Goal: Information Seeking & Learning: Check status

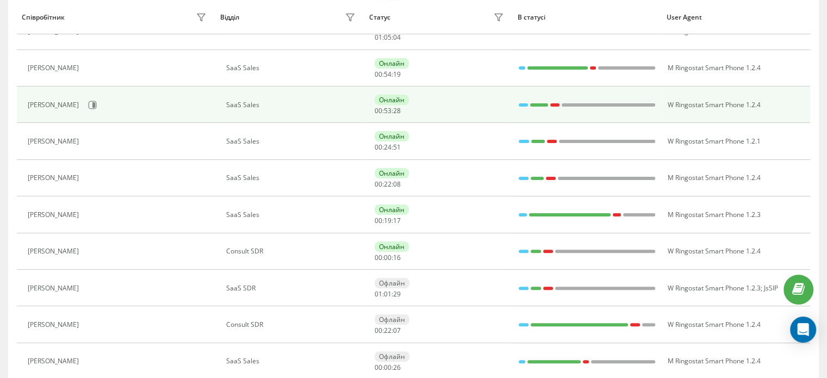
scroll to position [294, 0]
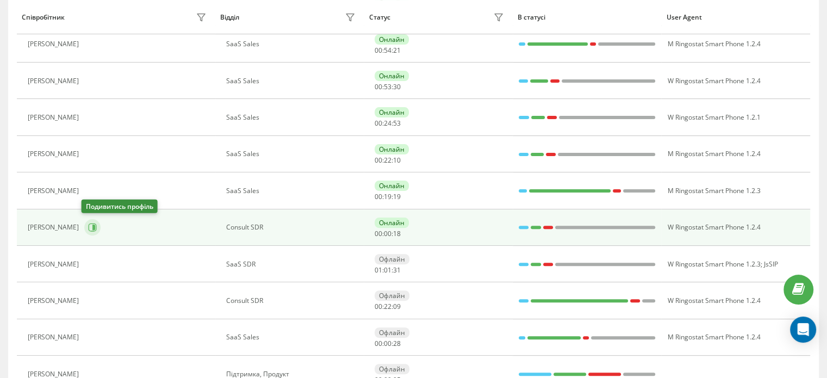
click at [88, 226] on icon at bounding box center [92, 227] width 9 height 9
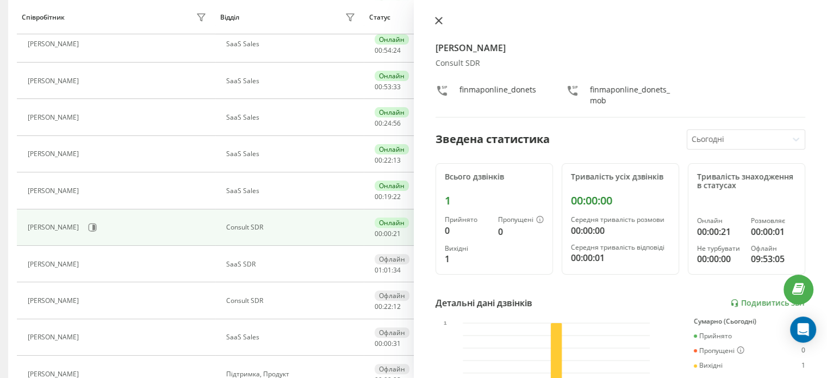
click at [440, 23] on icon at bounding box center [439, 21] width 8 height 8
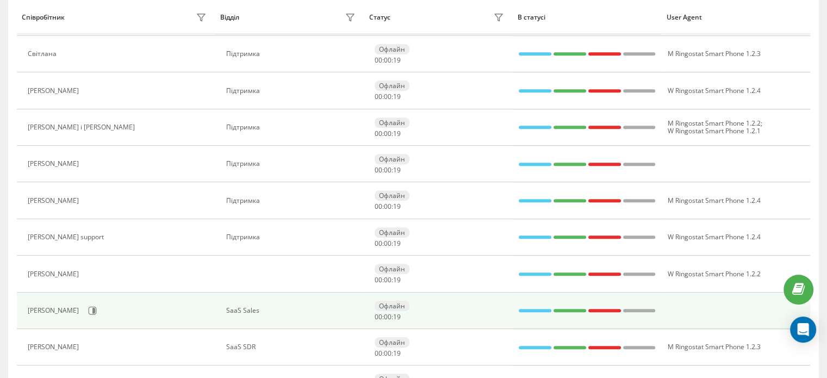
scroll to position [749, 0]
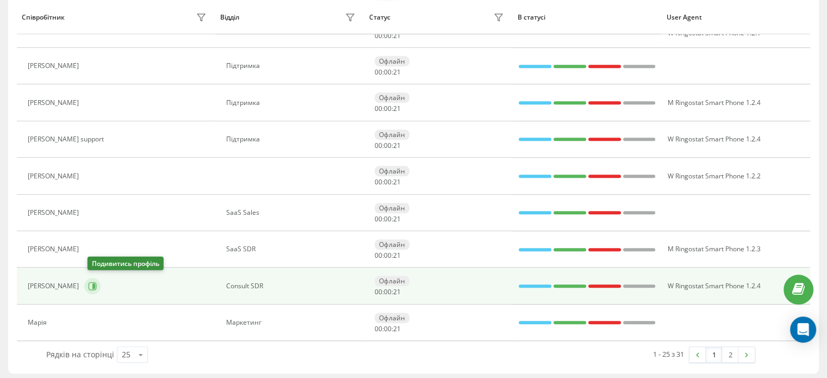
click at [96, 283] on icon at bounding box center [92, 286] width 9 height 9
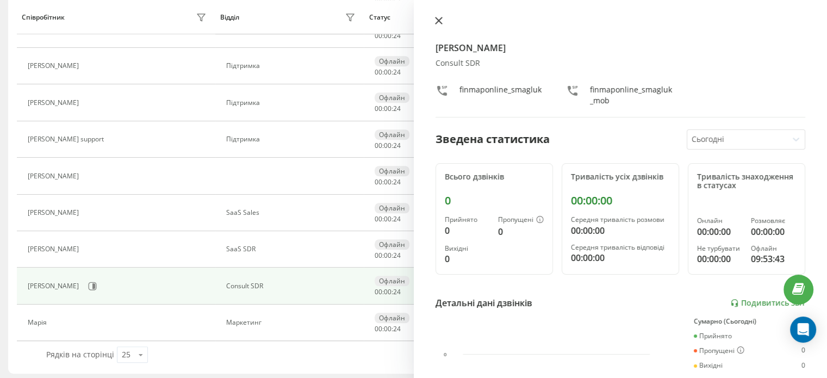
click at [441, 21] on icon at bounding box center [439, 21] width 8 height 8
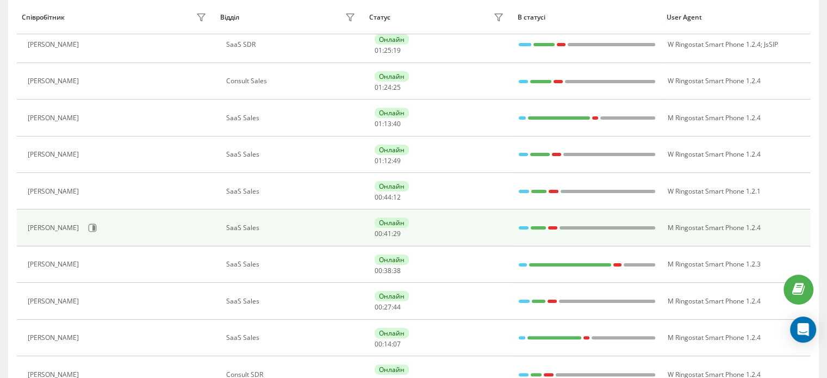
scroll to position [218, 0]
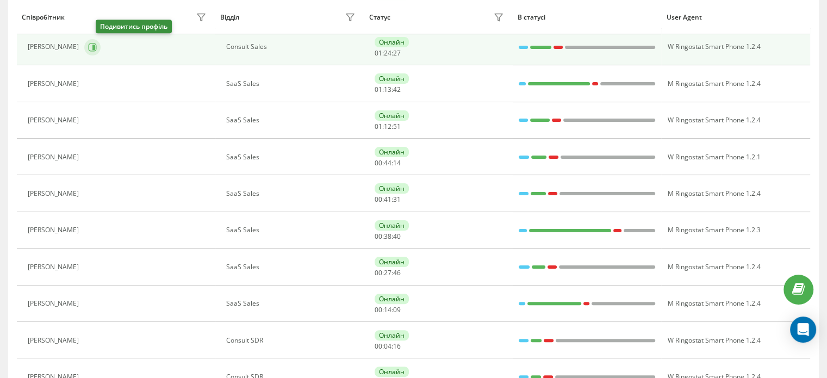
click at [97, 48] on icon at bounding box center [92, 47] width 9 height 9
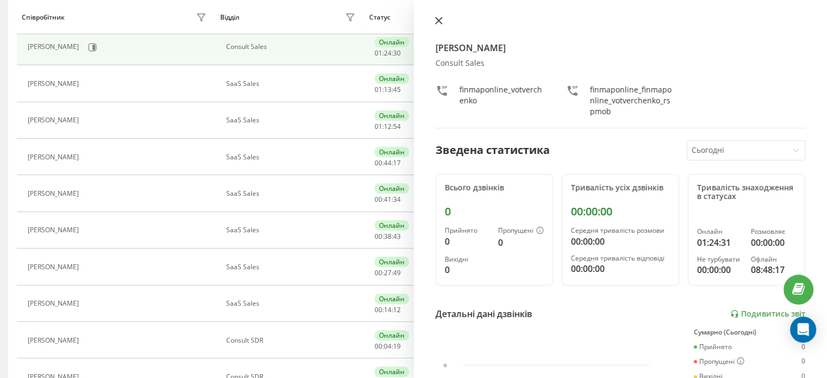
click at [434, 21] on button at bounding box center [439, 21] width 14 height 10
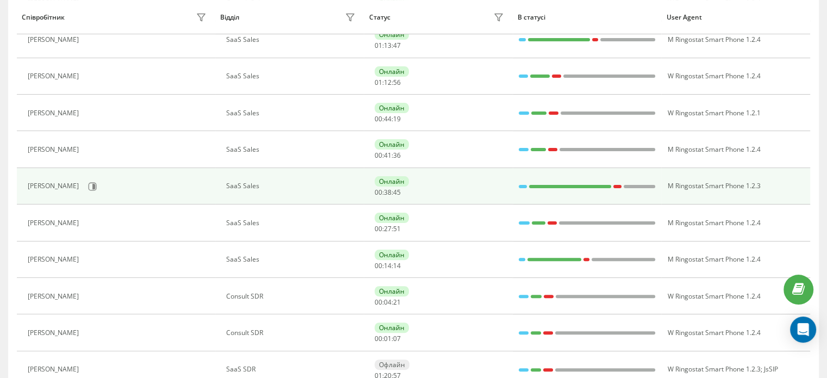
scroll to position [326, 0]
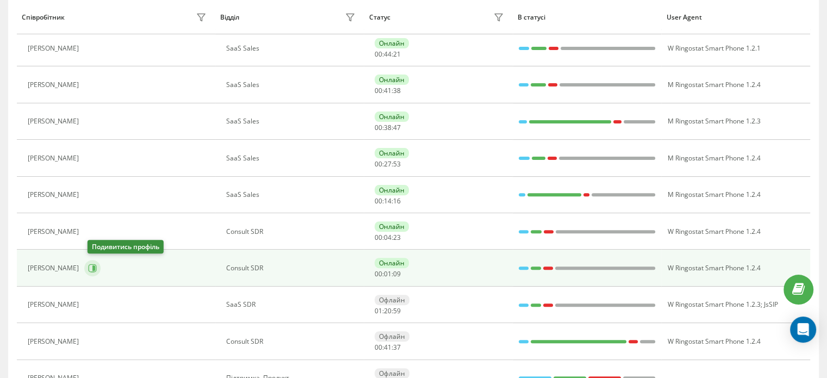
click at [96, 268] on icon at bounding box center [92, 268] width 9 height 9
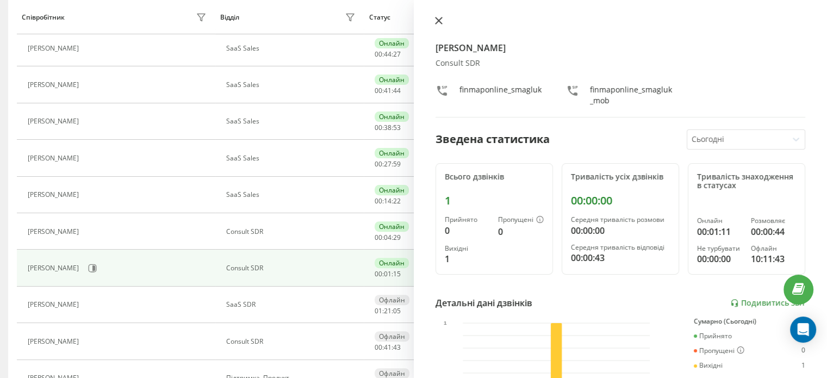
click at [442, 21] on icon at bounding box center [439, 21] width 8 height 8
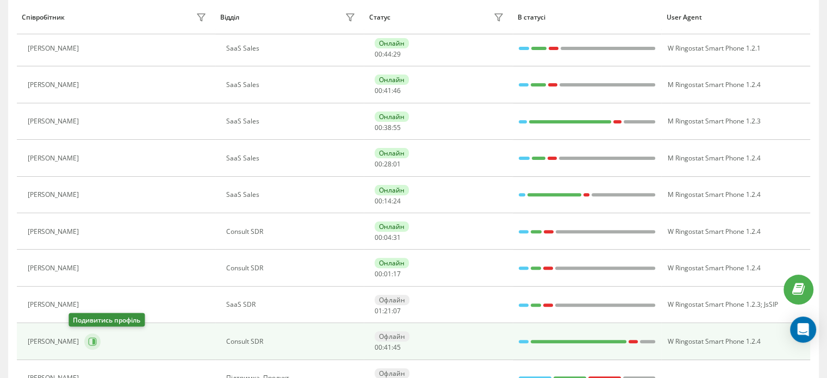
click at [88, 342] on icon at bounding box center [92, 341] width 9 height 9
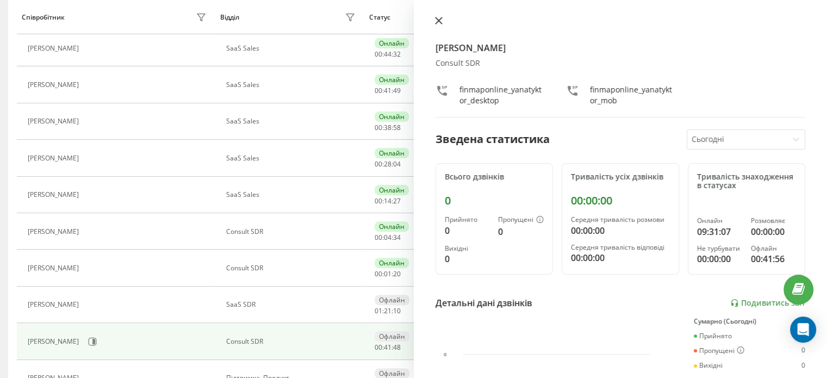
click at [437, 20] on icon at bounding box center [439, 21] width 8 height 8
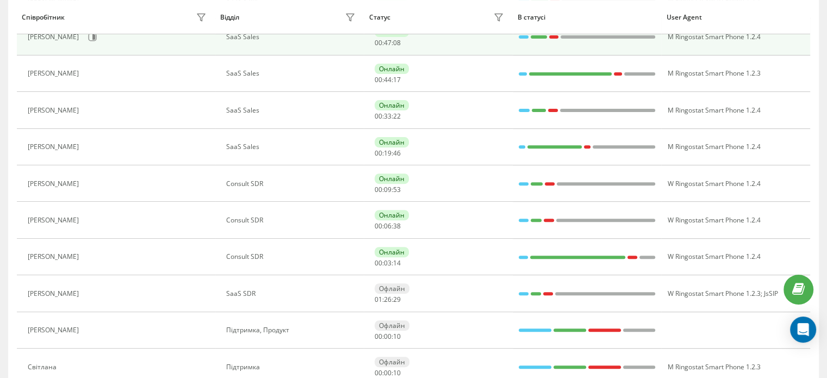
scroll to position [381, 0]
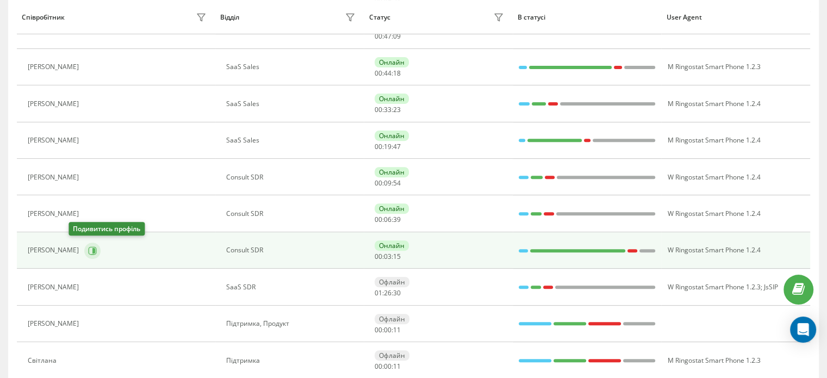
click at [92, 250] on icon at bounding box center [93, 250] width 3 height 5
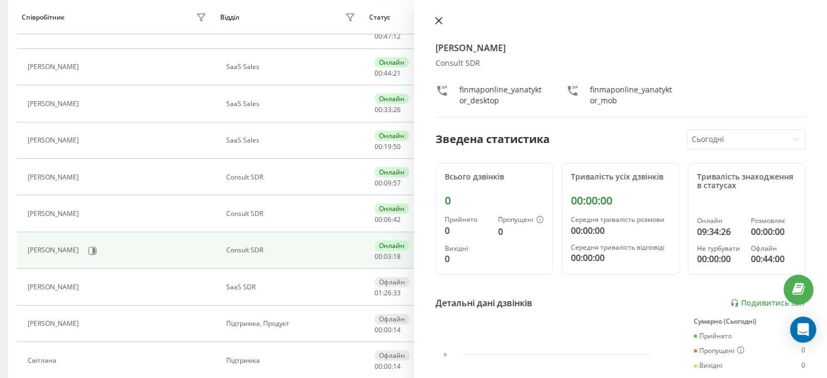
click at [437, 21] on icon at bounding box center [439, 21] width 8 height 8
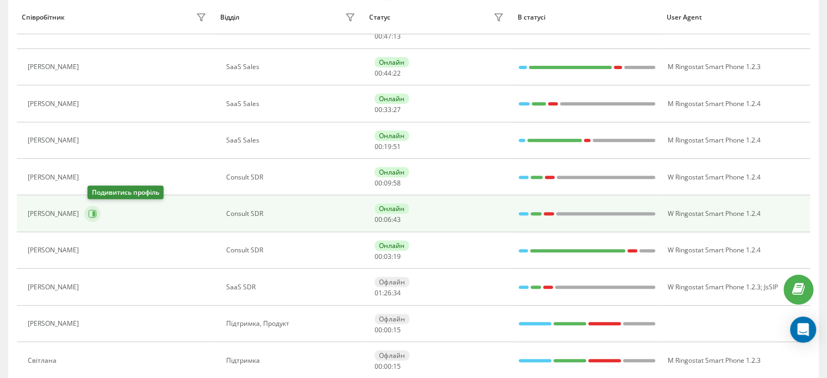
click at [95, 213] on icon at bounding box center [93, 213] width 3 height 5
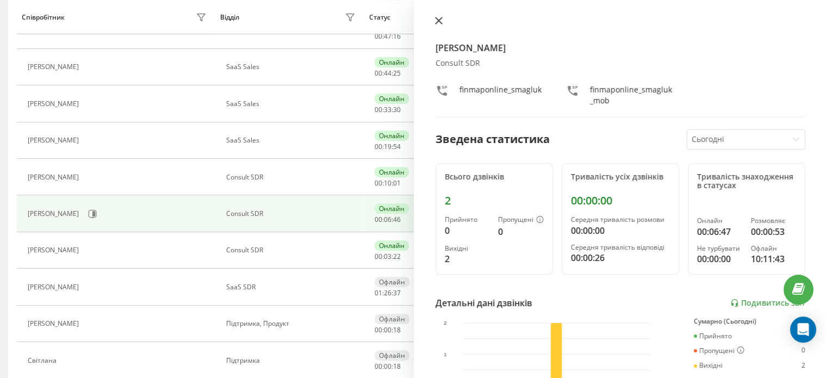
click at [438, 20] on icon at bounding box center [438, 20] width 7 height 7
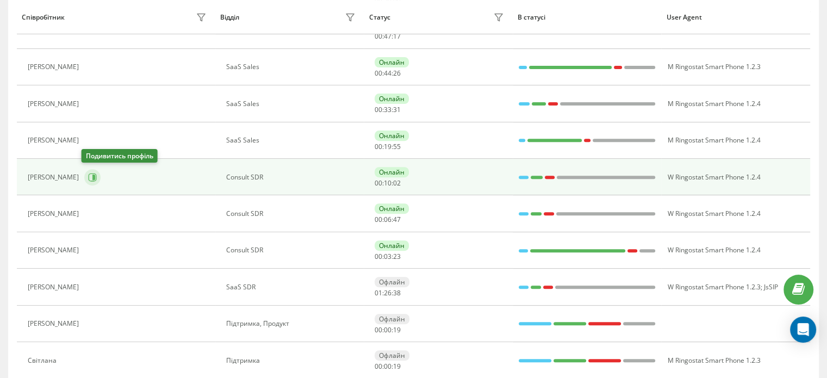
click at [92, 177] on icon at bounding box center [92, 177] width 9 height 9
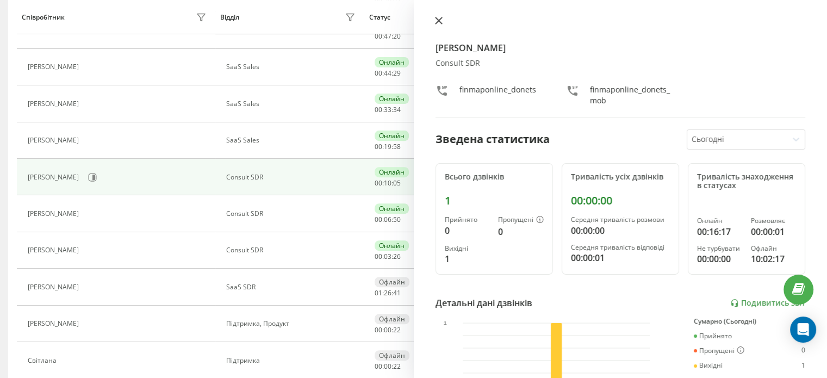
click at [437, 24] on icon at bounding box center [439, 21] width 8 height 8
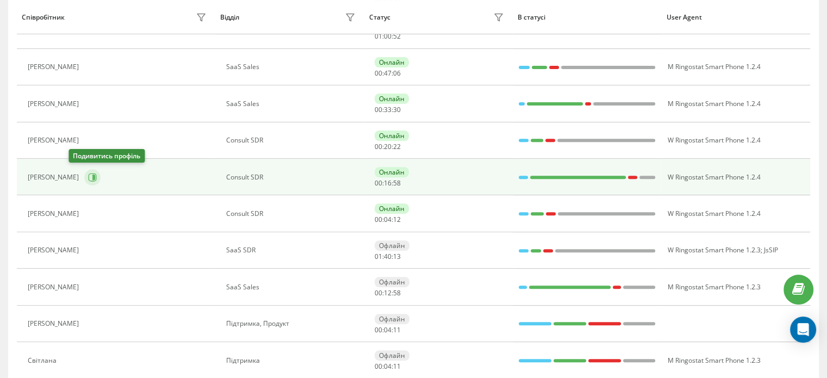
click at [88, 174] on icon at bounding box center [92, 177] width 9 height 9
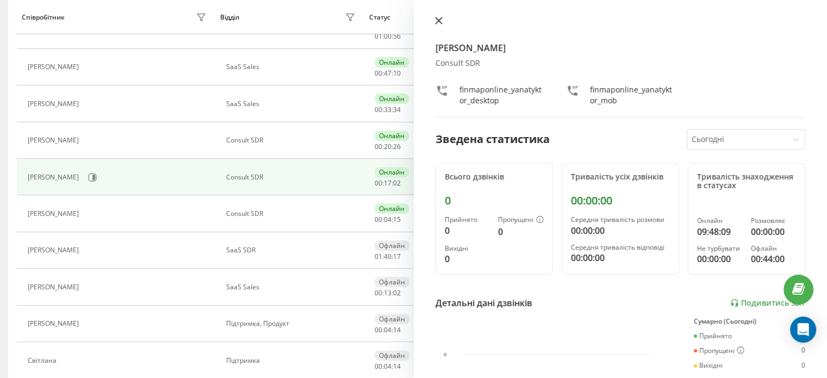
click at [441, 25] on button at bounding box center [439, 21] width 14 height 10
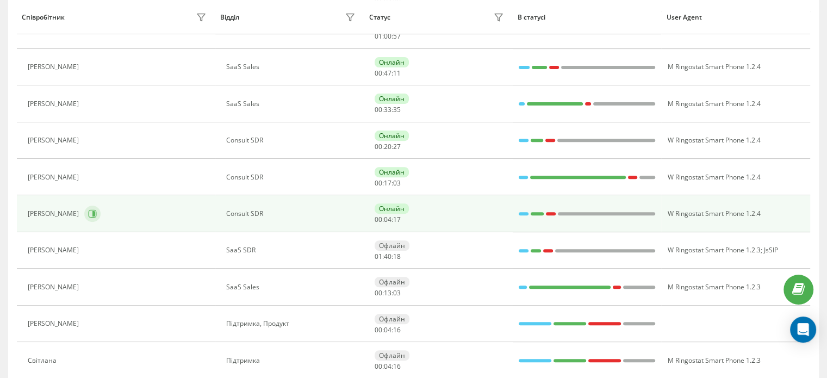
click at [88, 212] on icon at bounding box center [92, 213] width 9 height 9
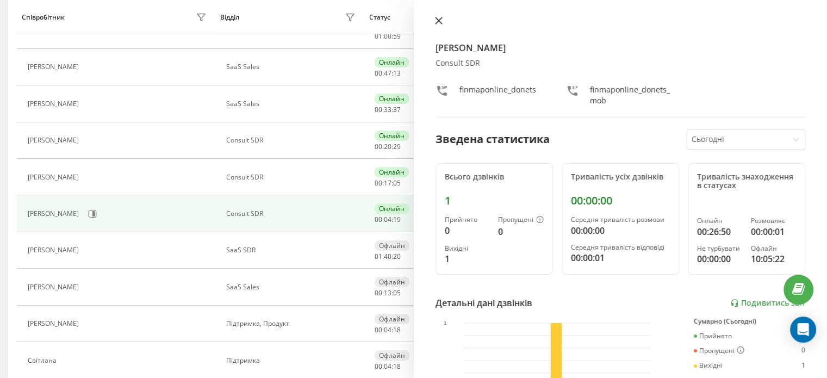
click at [438, 19] on icon at bounding box center [439, 21] width 8 height 8
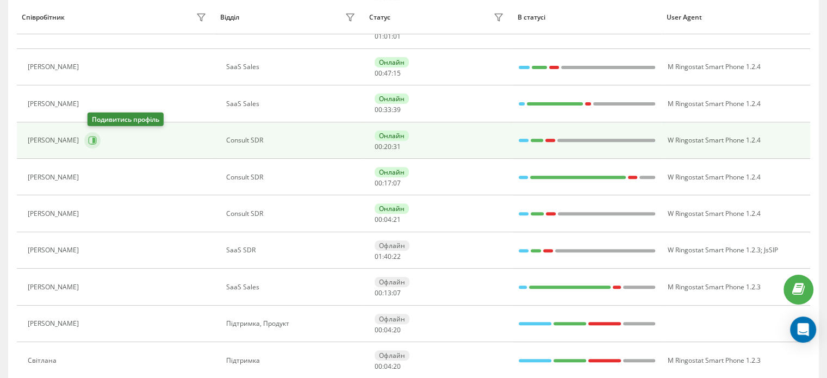
click at [94, 139] on icon at bounding box center [92, 140] width 9 height 9
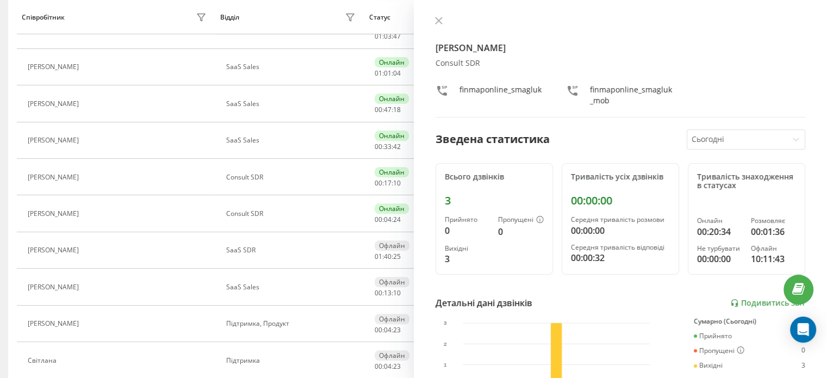
scroll to position [52, 0]
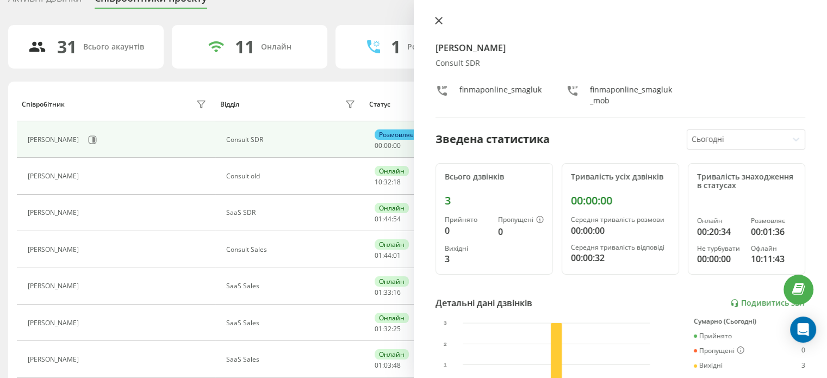
click at [441, 25] on button at bounding box center [439, 21] width 14 height 10
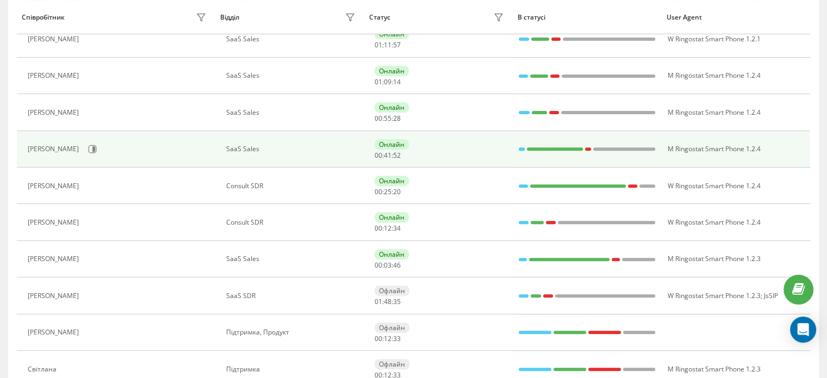
scroll to position [378, 0]
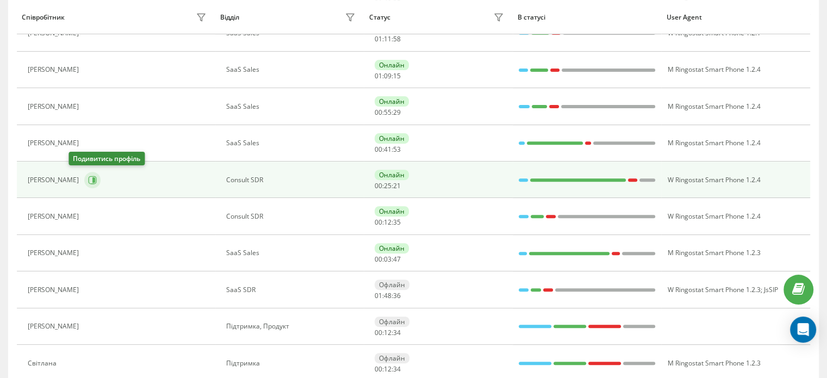
click at [84, 176] on button at bounding box center [92, 180] width 16 height 16
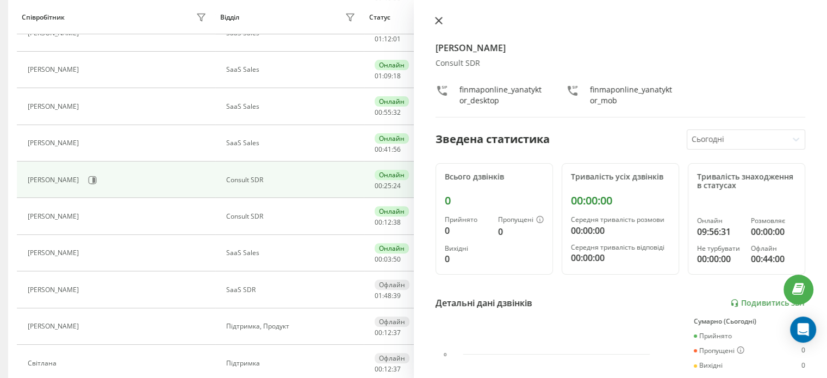
click at [438, 18] on icon at bounding box center [439, 21] width 8 height 8
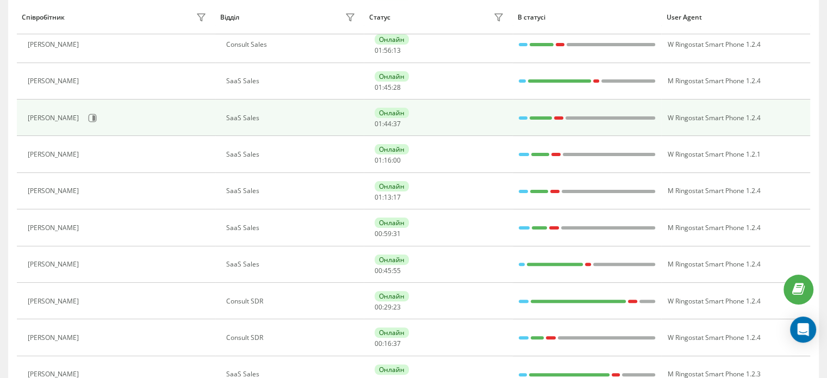
scroll to position [321, 0]
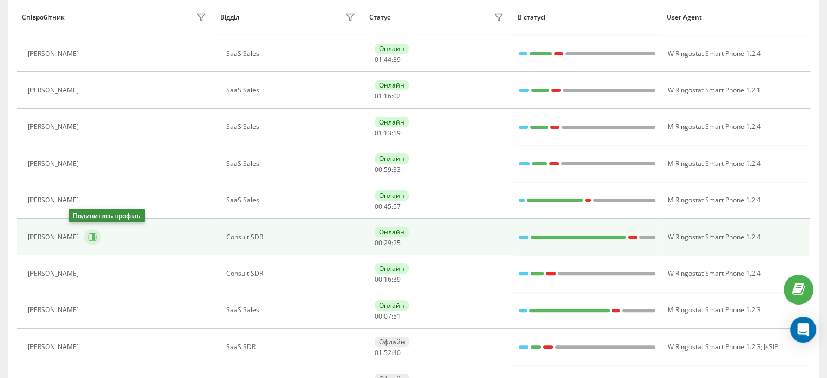
click at [89, 233] on icon at bounding box center [93, 237] width 8 height 8
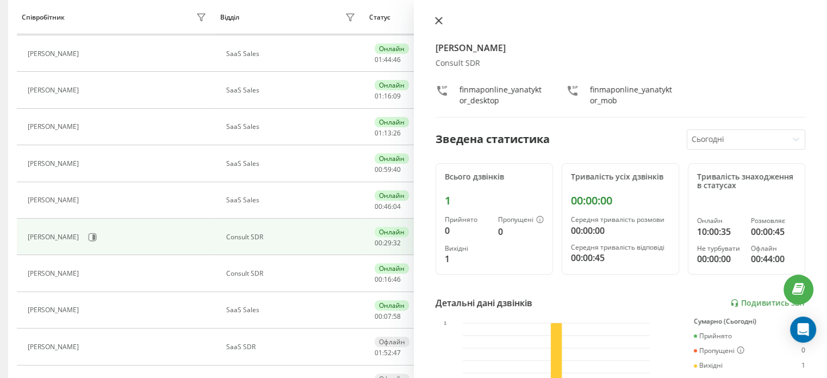
click at [438, 22] on icon at bounding box center [439, 21] width 8 height 8
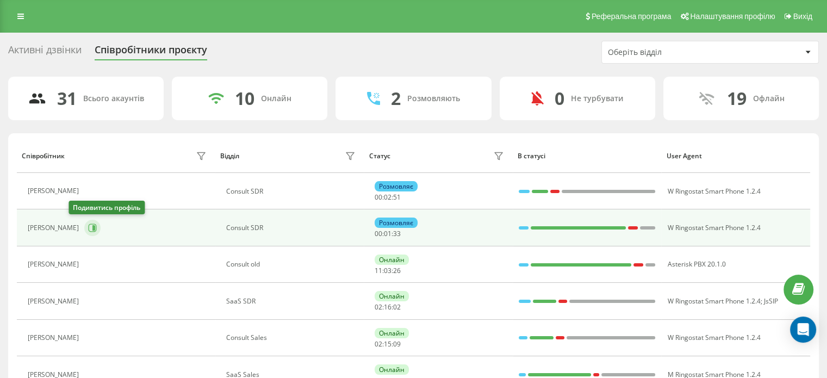
click at [89, 228] on icon at bounding box center [93, 228] width 8 height 8
